Goal: Task Accomplishment & Management: Manage account settings

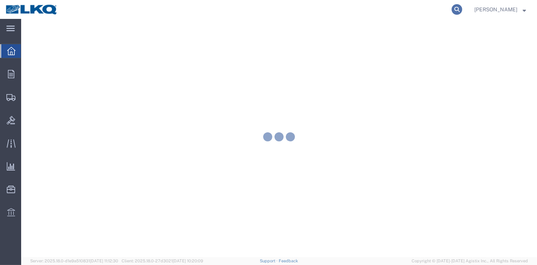
click at [457, 10] on icon at bounding box center [456, 9] width 11 height 11
click at [407, 11] on input "search" at bounding box center [336, 9] width 229 height 18
paste input "56703573"
type input "56703573"
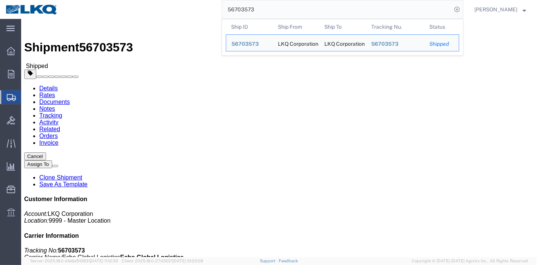
click link "Tracking"
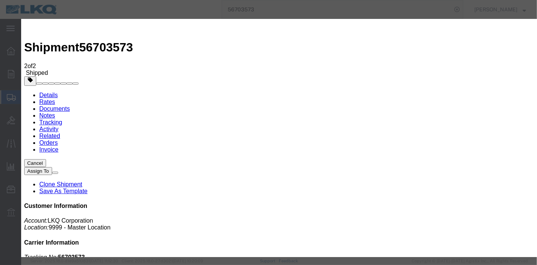
type input "[DATE]"
type input "9:00 PM"
select select "DELIVRED"
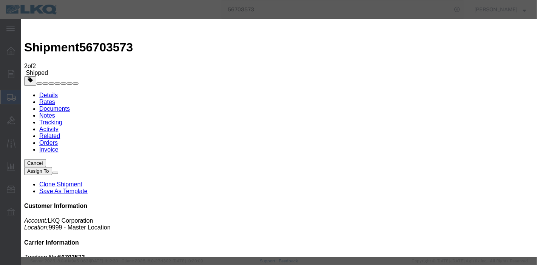
type input "[DATE]"
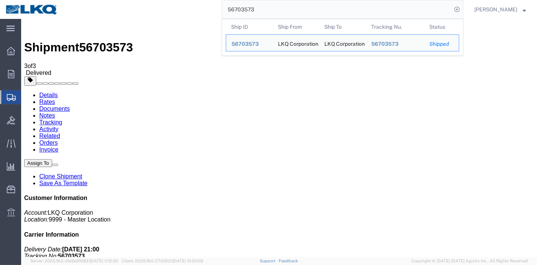
drag, startPoint x: 266, startPoint y: 11, endPoint x: 120, endPoint y: -12, distance: 147.8
click at [120, 0] on html "main_menu Created with Sketch. Collapse Menu Overview Orders Order Manager Crea…" at bounding box center [268, 132] width 537 height 265
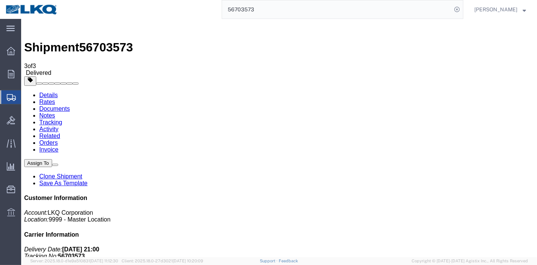
paste input "15141"
type input "56715141"
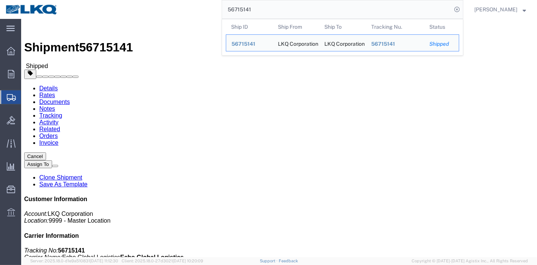
click link "Tracking"
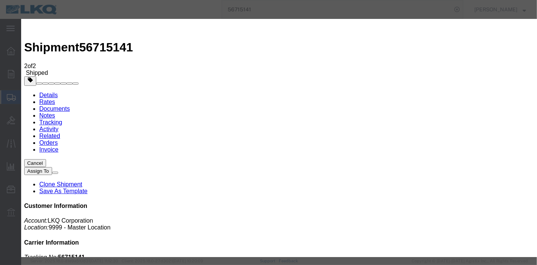
type input "[DATE]"
type input "9:00 PM"
type input "[DATE]"
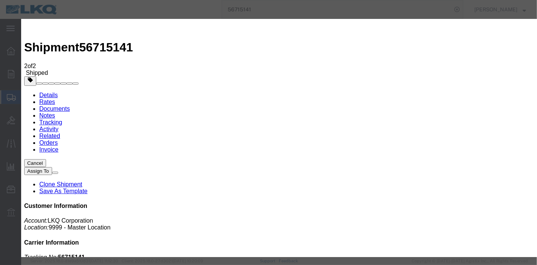
select select "DELIVRED"
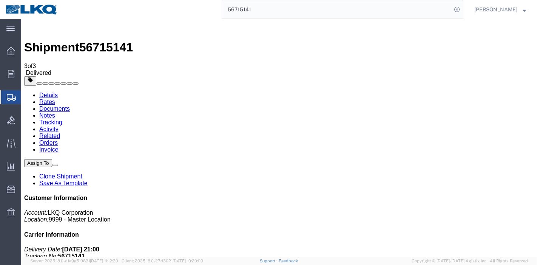
drag, startPoint x: 265, startPoint y: 12, endPoint x: 130, endPoint y: 4, distance: 135.3
click at [130, 4] on div "56715141" at bounding box center [263, 9] width 400 height 19
paste input "596375"
type input "56596375"
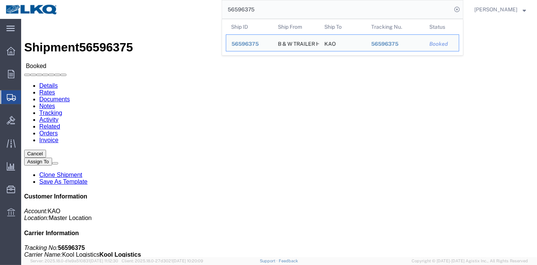
click link "Tracking"
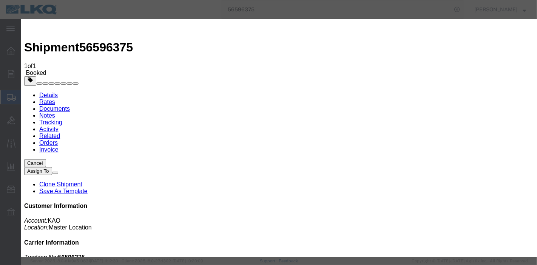
type input "[DATE]"
type input "9:00 PM"
select select "DELIVRED"
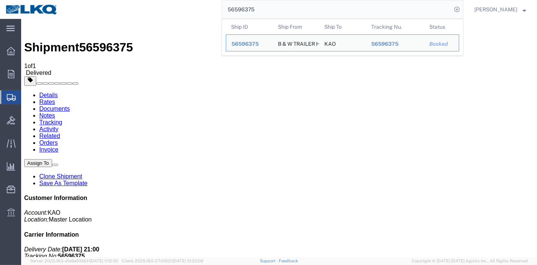
drag, startPoint x: 274, startPoint y: 12, endPoint x: 78, endPoint y: -19, distance: 198.3
click at [78, 0] on html "main_menu Created with Sketch. Collapse Menu Overview Orders Order Manager Crea…" at bounding box center [268, 132] width 537 height 265
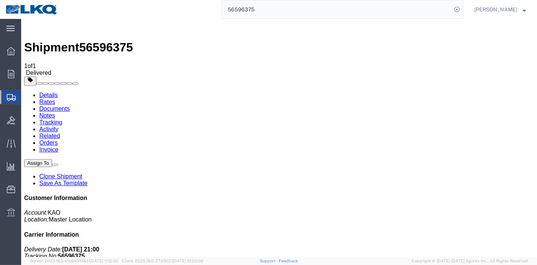
paste input "54209"
type input "56554209"
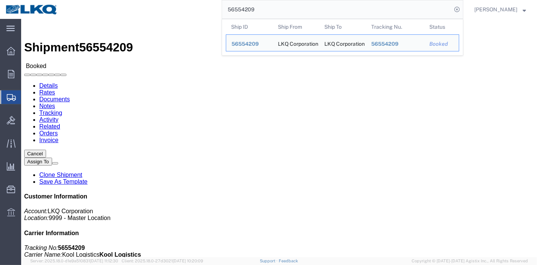
click link "Tracking"
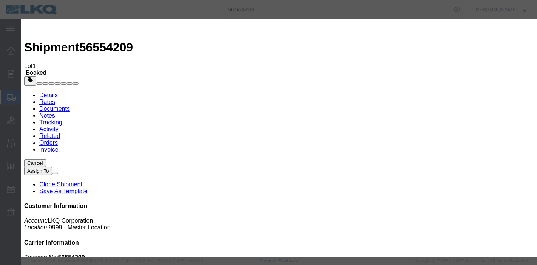
type input "[DATE]"
type input "9:00 PM"
select select "DELIVRED"
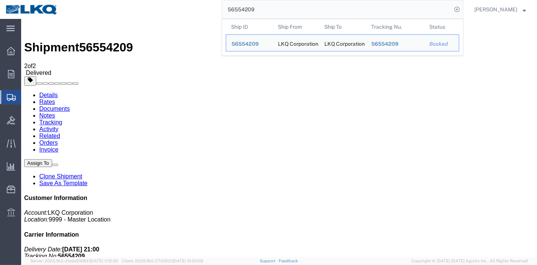
drag, startPoint x: 274, startPoint y: 10, endPoint x: 125, endPoint y: -7, distance: 150.0
click at [125, 0] on html "main_menu Created with Sketch. Collapse Menu Overview Orders Order Manager Crea…" at bounding box center [268, 132] width 537 height 265
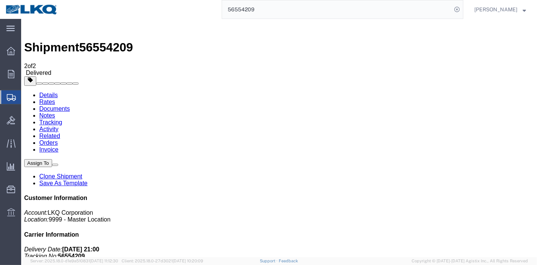
paste input "98794"
type input "56598794"
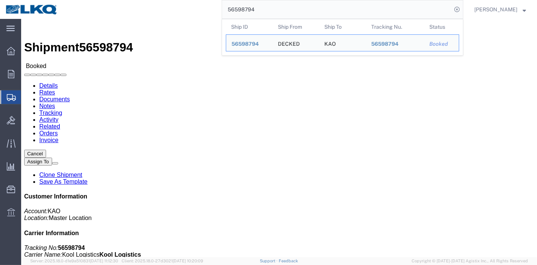
drag, startPoint x: 165, startPoint y: 48, endPoint x: 144, endPoint y: 29, distance: 28.3
click link "Tracking"
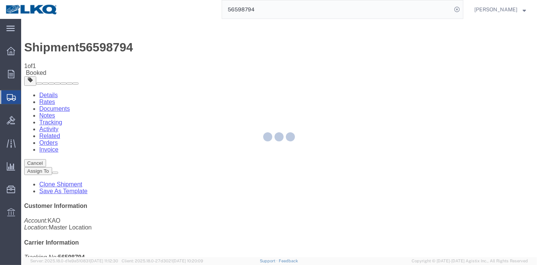
click at [353, 67] on div at bounding box center [278, 138] width 515 height 238
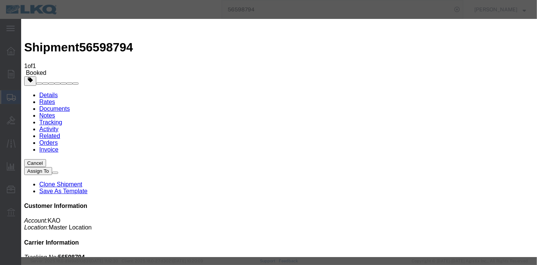
type input "[DATE]"
type input "9:00 PM"
select select "DELIVRED"
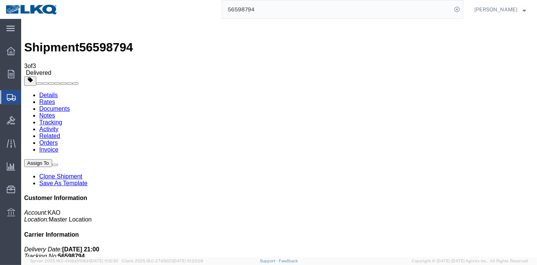
drag, startPoint x: 286, startPoint y: 9, endPoint x: 97, endPoint y: -1, distance: 189.0
click at [97, 0] on html "main_menu Created with Sketch. Collapse Menu Overview Orders Order Manager Crea…" at bounding box center [268, 132] width 537 height 265
paste input "82076"
type input "56582076"
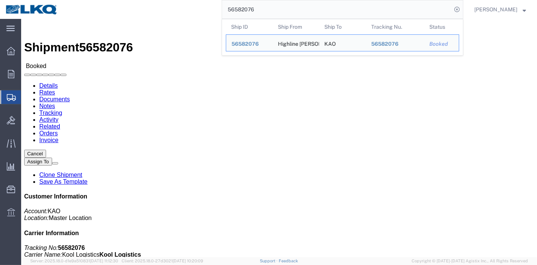
click link "Tracking"
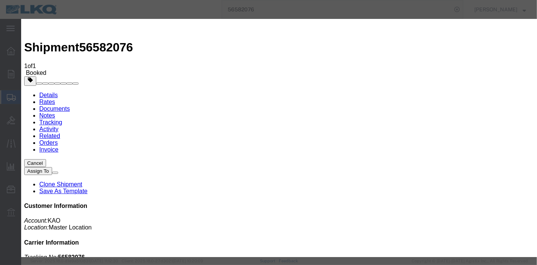
type input "[DATE]"
type input "9:00 PM"
select select "DELIVRED"
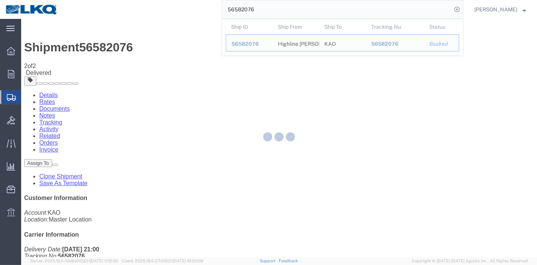
drag, startPoint x: 230, startPoint y: 5, endPoint x: 137, endPoint y: 5, distance: 93.6
click at [137, 5] on div "56582076 Ship ID Ship From Ship To Tracking Nu. Status Ship ID 56582076 Ship Fr…" at bounding box center [263, 9] width 400 height 19
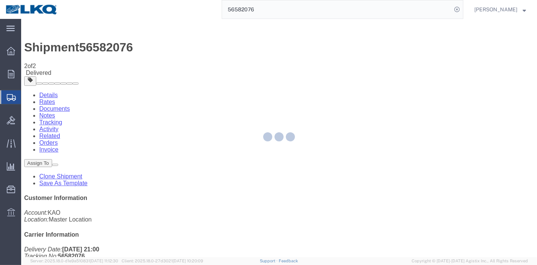
paste input "688473"
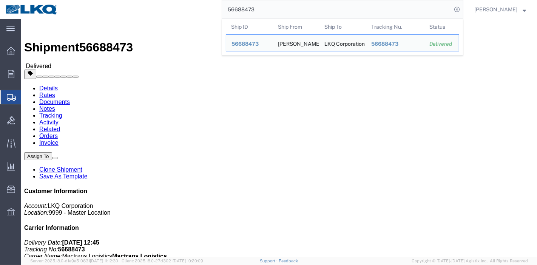
drag, startPoint x: 280, startPoint y: 4, endPoint x: 182, endPoint y: -9, distance: 99.0
click at [182, 0] on html "main_menu Created with Sketch. Collapse Menu Overview Orders Order Manager Crea…" at bounding box center [268, 132] width 537 height 265
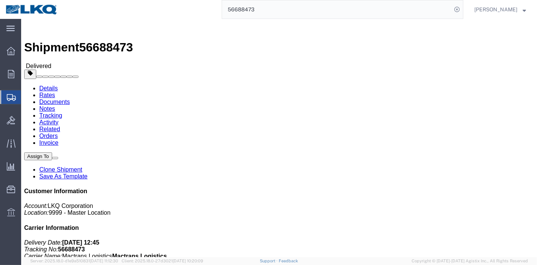
paste input "597992"
type input "56597992"
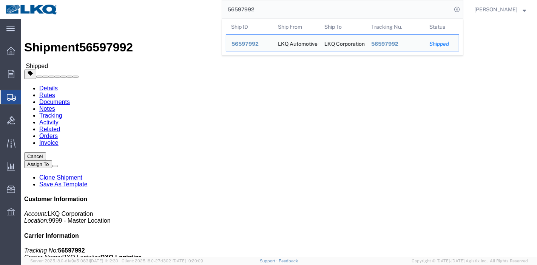
click link "Tracking"
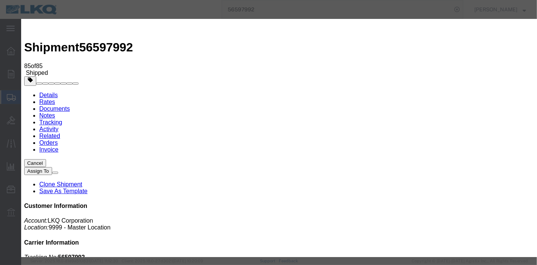
type input "[DATE]"
type input "9:00 PM"
select select "DELIVRED"
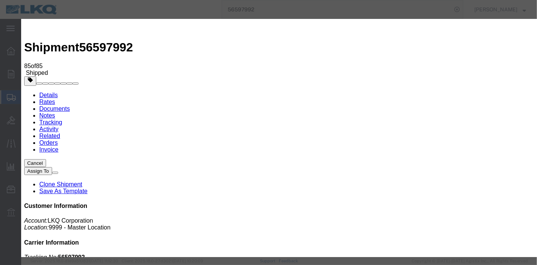
type input "[DATE]"
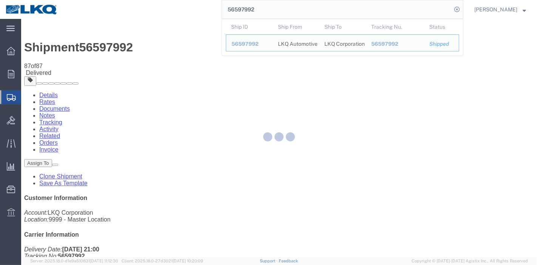
drag, startPoint x: 255, startPoint y: 6, endPoint x: 151, endPoint y: 3, distance: 104.6
click at [151, 3] on div "56597992 Ship ID Ship From Ship To Tracking Nu. Status Ship ID 56597992 Ship Fr…" at bounding box center [263, 9] width 400 height 19
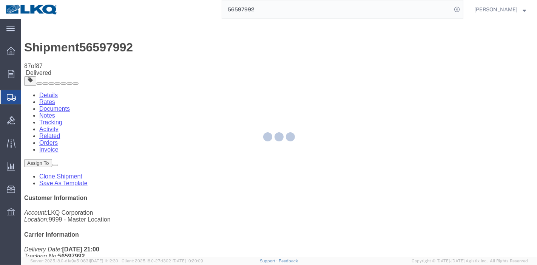
paste input "274859"
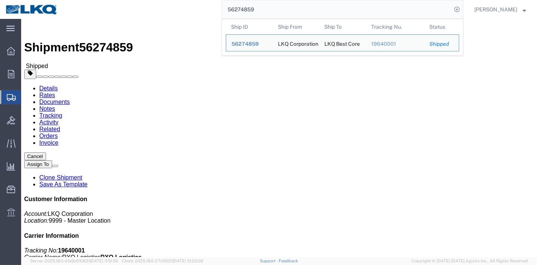
drag, startPoint x: 269, startPoint y: 11, endPoint x: 155, endPoint y: 1, distance: 113.7
click at [155, 1] on div "56274859 Ship ID Ship From Ship To Tracking Nu. Status Ship ID 56274859 Ship Fr…" at bounding box center [263, 9] width 400 height 19
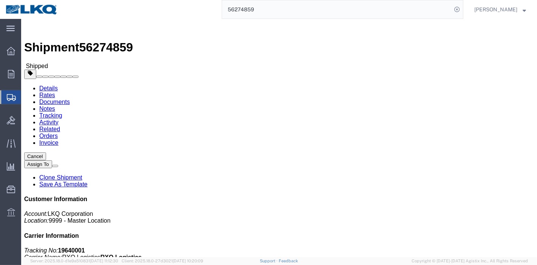
paste input "41"
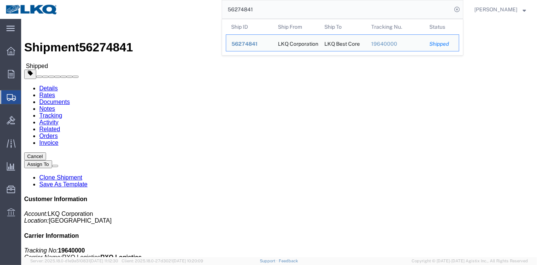
drag, startPoint x: 263, startPoint y: 8, endPoint x: 109, endPoint y: -9, distance: 154.2
click at [109, 0] on html "main_menu Created with Sketch. Collapse Menu Overview Orders Order Manager Crea…" at bounding box center [268, 132] width 537 height 265
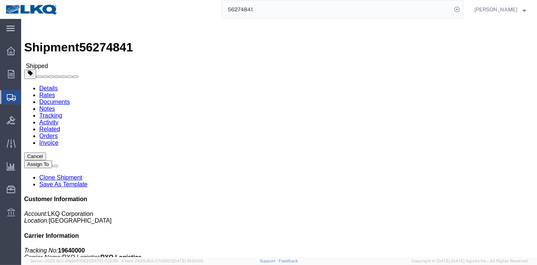
paste input "36"
type input "56274836"
click link "Tracking"
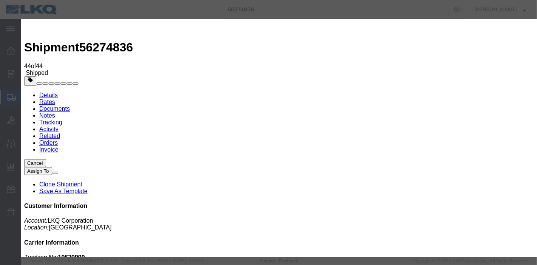
type input "[DATE]"
type input "9:00 PM"
select select "DELIVRED"
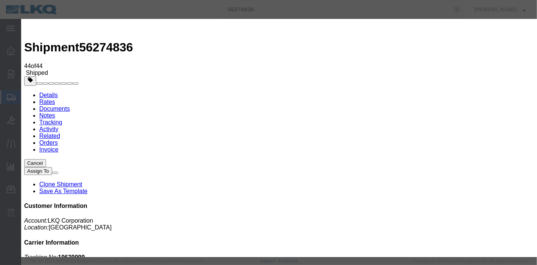
type input "[DATE]"
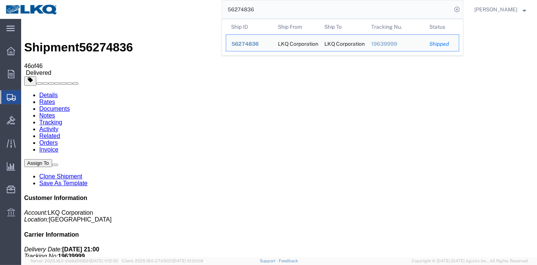
drag, startPoint x: 223, startPoint y: -3, endPoint x: 198, endPoint y: -3, distance: 25.3
click at [198, 0] on html "main_menu Created with Sketch. Collapse Menu Overview Orders Order Manager Crea…" at bounding box center [268, 132] width 537 height 265
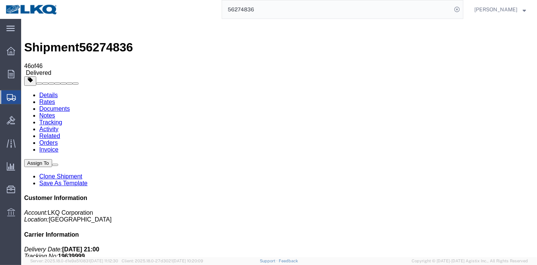
paste input "5526033"
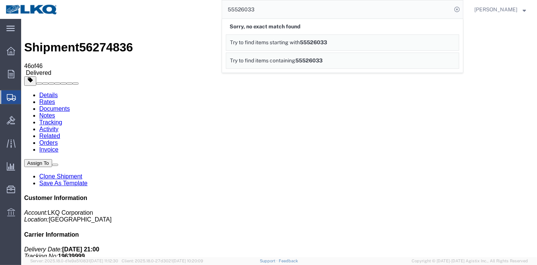
click at [240, 6] on input "55526033" at bounding box center [336, 9] width 229 height 18
type input "5526033"
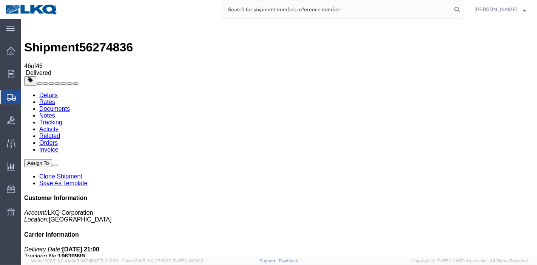
click at [262, 4] on input "search" at bounding box center [336, 9] width 229 height 18
paste input "%%,"
drag, startPoint x: 262, startPoint y: 9, endPoint x: 192, endPoint y: -3, distance: 71.6
click at [192, 0] on html "main_menu Created with Sketch. Collapse Menu Overview Orders Order Manager Crea…" at bounding box center [268, 132] width 537 height 265
paste input "search"
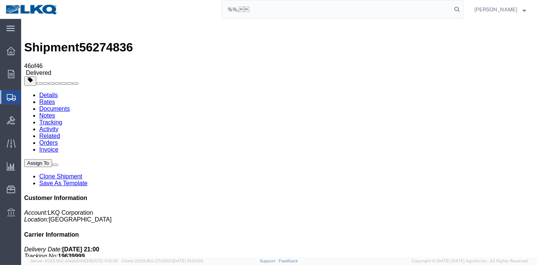
type input "%%,"
drag, startPoint x: 266, startPoint y: 10, endPoint x: 207, endPoint y: -6, distance: 61.0
click at [207, 0] on html "main_menu Created with Sketch. Collapse Menu Overview Orders Order Manager Crea…" at bounding box center [268, 132] width 537 height 265
click at [462, 12] on icon at bounding box center [456, 9] width 11 height 11
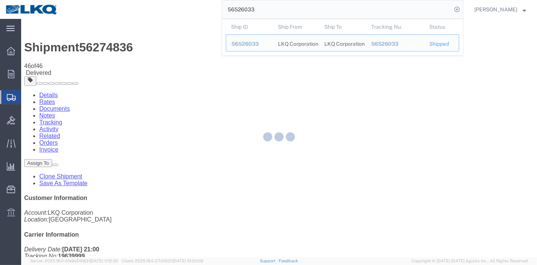
drag, startPoint x: 274, startPoint y: 9, endPoint x: 173, endPoint y: -3, distance: 101.1
click at [173, 0] on html "main_menu Created with Sketch. Collapse Menu Overview Orders Order Manager Crea…" at bounding box center [268, 132] width 537 height 265
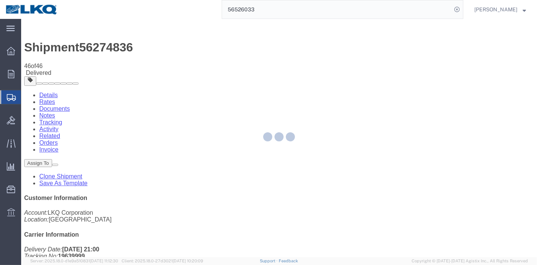
paste input "%%,"
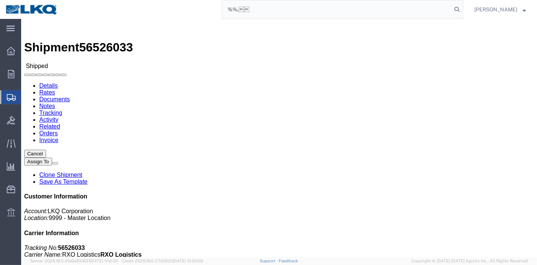
type input "56526033"
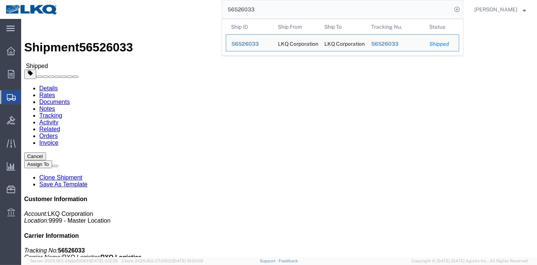
click link "Rates"
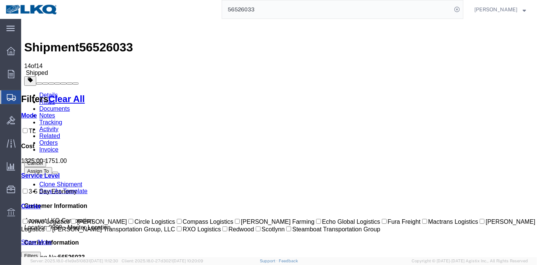
click at [62, 119] on link "Tracking" at bounding box center [50, 122] width 23 height 6
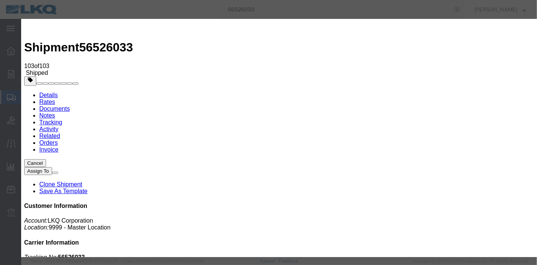
type input "[DATE]"
type input "9:00 PM"
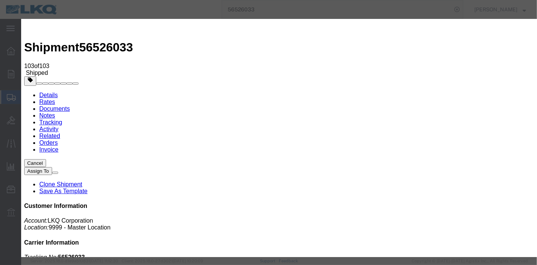
type input "[DATE]"
select select "DELIVRED"
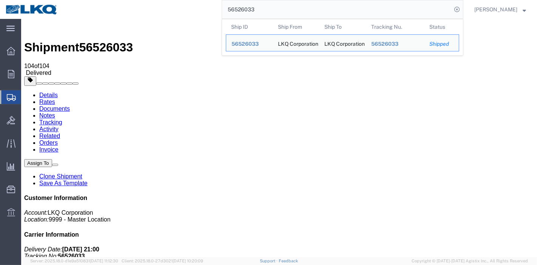
paste input "93639"
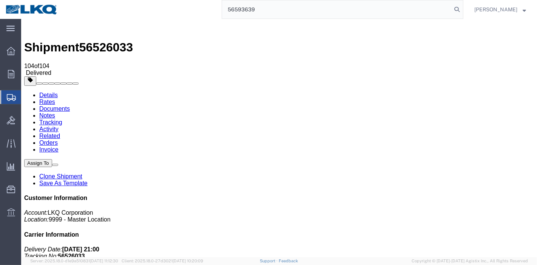
type input "56593639"
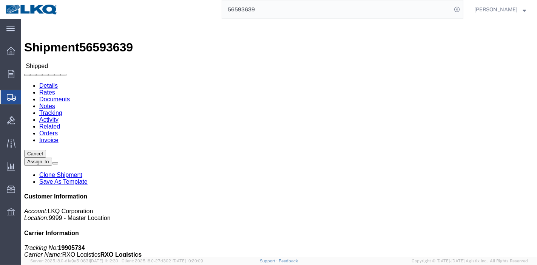
click div
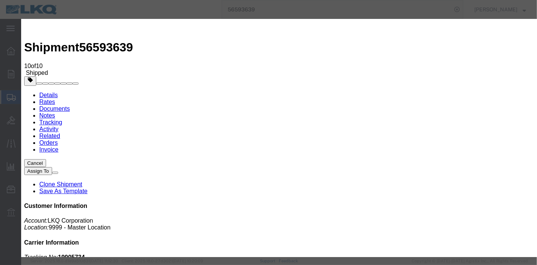
type input "[DATE]"
type input "9:00 PM"
select select "DELIVRED"
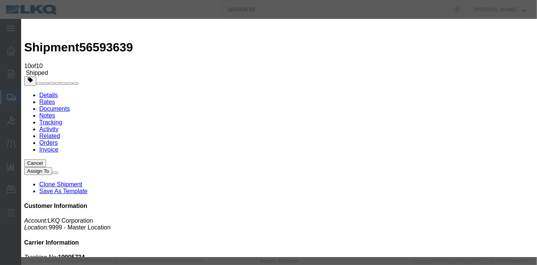
drag, startPoint x: 136, startPoint y: 45, endPoint x: 141, endPoint y: 55, distance: 11.6
type input "[DATE]"
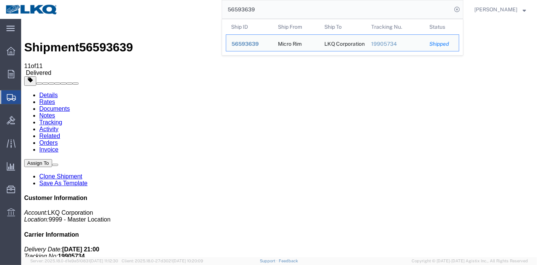
drag, startPoint x: 207, startPoint y: 1, endPoint x: 157, endPoint y: -9, distance: 50.4
click at [157, 0] on html "main_menu Created with Sketch. Collapse Menu Overview Orders Order Manager Crea…" at bounding box center [268, 132] width 537 height 265
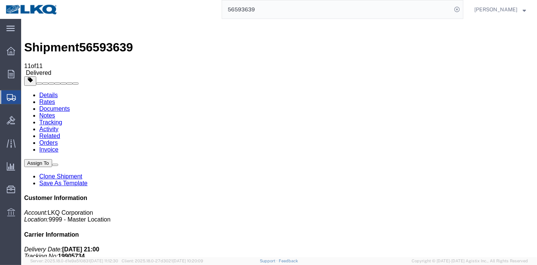
paste input "667134"
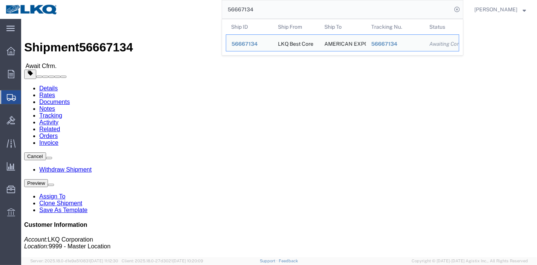
drag, startPoint x: 284, startPoint y: 10, endPoint x: 217, endPoint y: 0, distance: 67.2
click at [217, 0] on div "56667134 Ship ID Ship From Ship To Tracking Nu. Status Ship ID 56667134 Ship Fr…" at bounding box center [263, 9] width 400 height 19
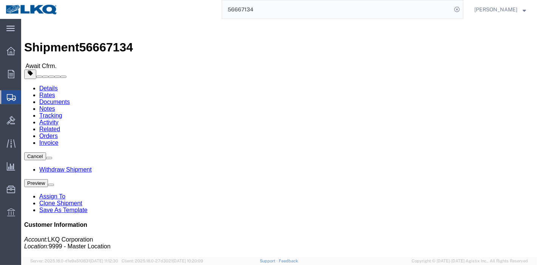
paste input "429978"
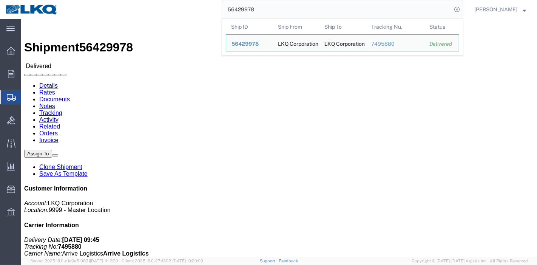
click link "Rates"
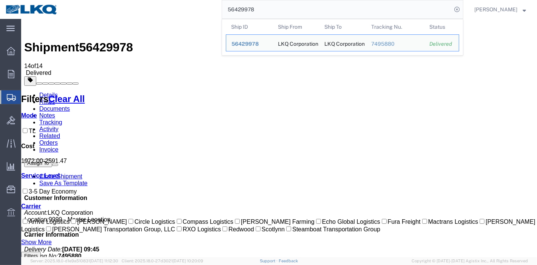
drag, startPoint x: 270, startPoint y: 9, endPoint x: 142, endPoint y: 6, distance: 128.0
click at [142, 6] on div "56429978 Ship ID Ship From Ship To Tracking Nu. Status Ship ID 56429978 Ship Fr…" at bounding box center [263, 9] width 400 height 19
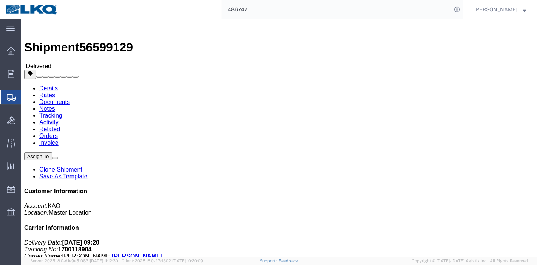
click link "Rates"
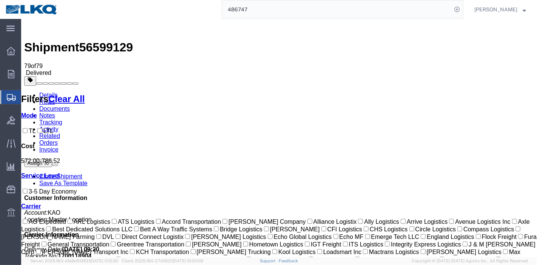
click at [98, 40] on span "56599129" at bounding box center [106, 47] width 54 height 14
copy span "56599129"
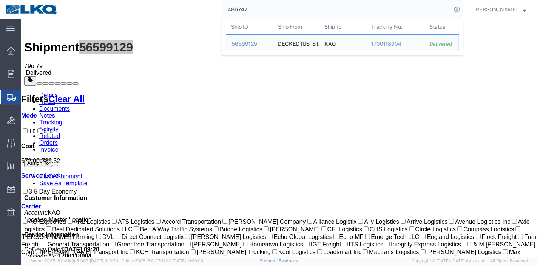
drag, startPoint x: 262, startPoint y: 6, endPoint x: 189, endPoint y: 8, distance: 72.9
click at [189, 8] on div "486747 Ship ID Ship From Ship To Tracking Nu. Status Ship ID 56599129 Ship From…" at bounding box center [263, 9] width 400 height 19
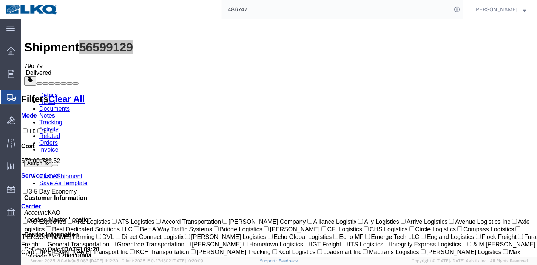
paste input "765461"
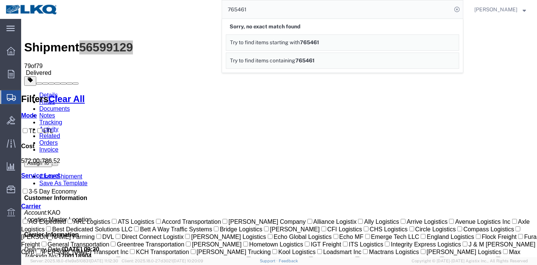
drag, startPoint x: 253, startPoint y: 12, endPoint x: 200, endPoint y: 6, distance: 53.5
click at [200, 6] on div "765461 Sorry, no exact match found Try to find items starting with 765461 Try t…" at bounding box center [263, 9] width 400 height 19
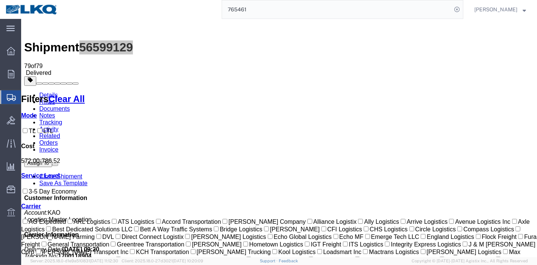
paste input "9785953"
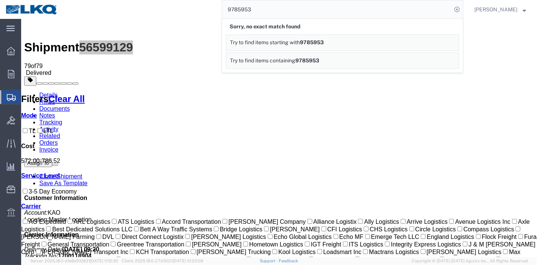
drag, startPoint x: 259, startPoint y: 7, endPoint x: 189, endPoint y: 0, distance: 70.6
click at [189, 0] on div "9785953 Sorry, no exact match found Try to find items starting with 9785953 Try…" at bounding box center [263, 9] width 400 height 19
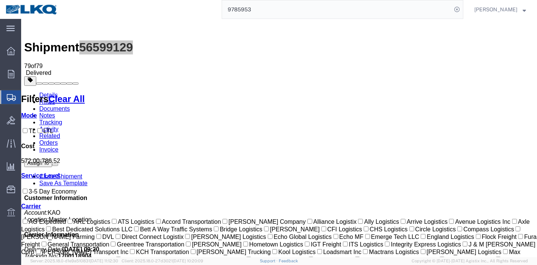
paste input "306636"
type input "3066363"
